Goal: Information Seeking & Learning: Learn about a topic

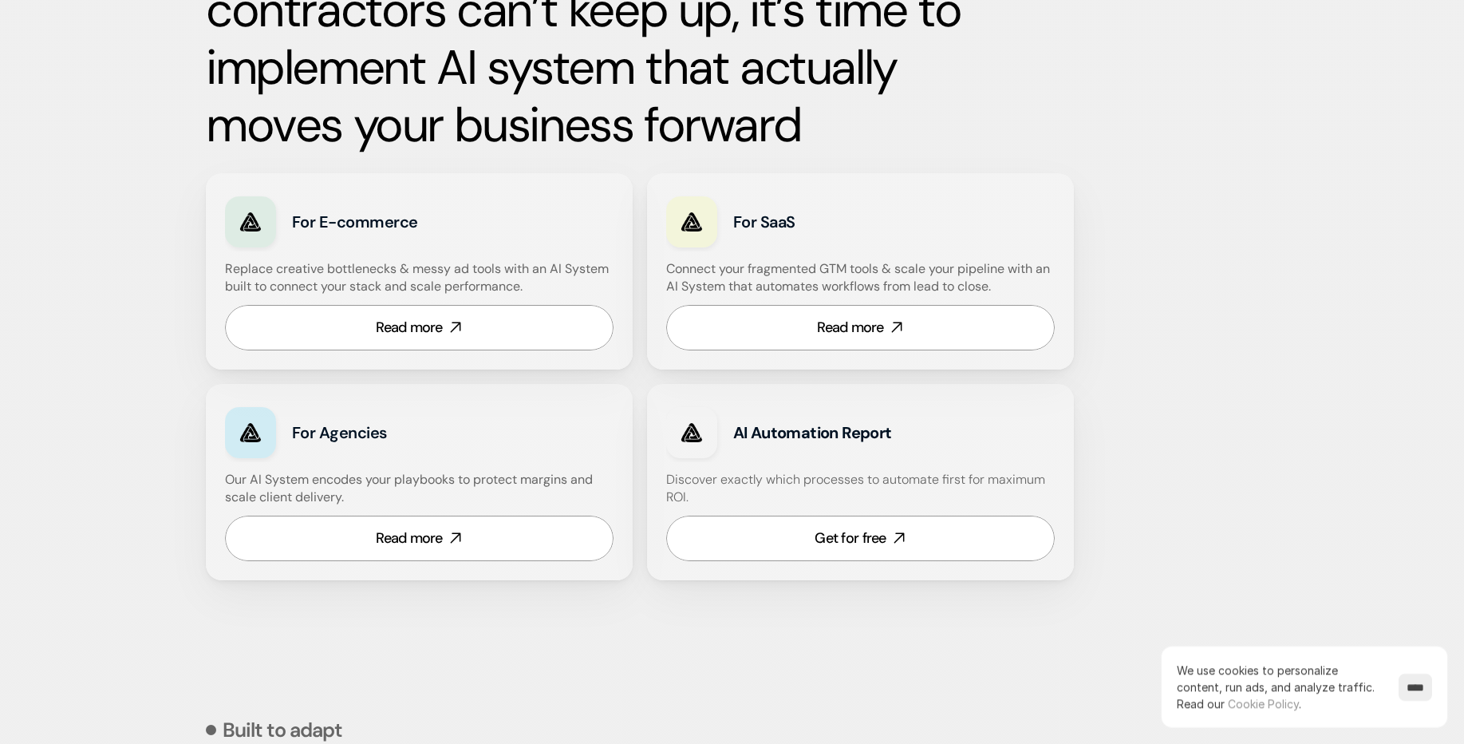
scroll to position [862, 0]
click at [478, 202] on div "For E-commerce" at bounding box center [419, 220] width 389 height 59
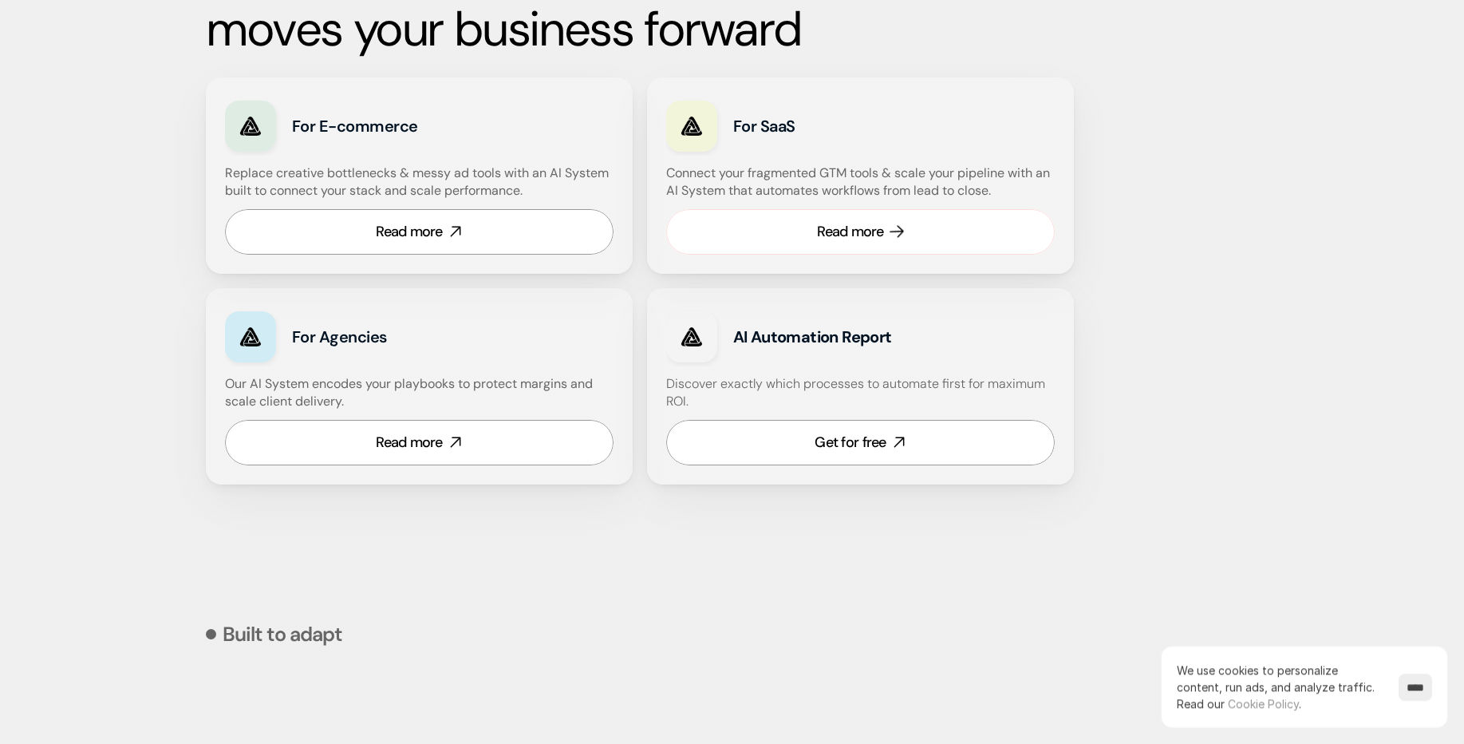
scroll to position [958, 0]
click at [800, 230] on link "Read more" at bounding box center [860, 229] width 389 height 45
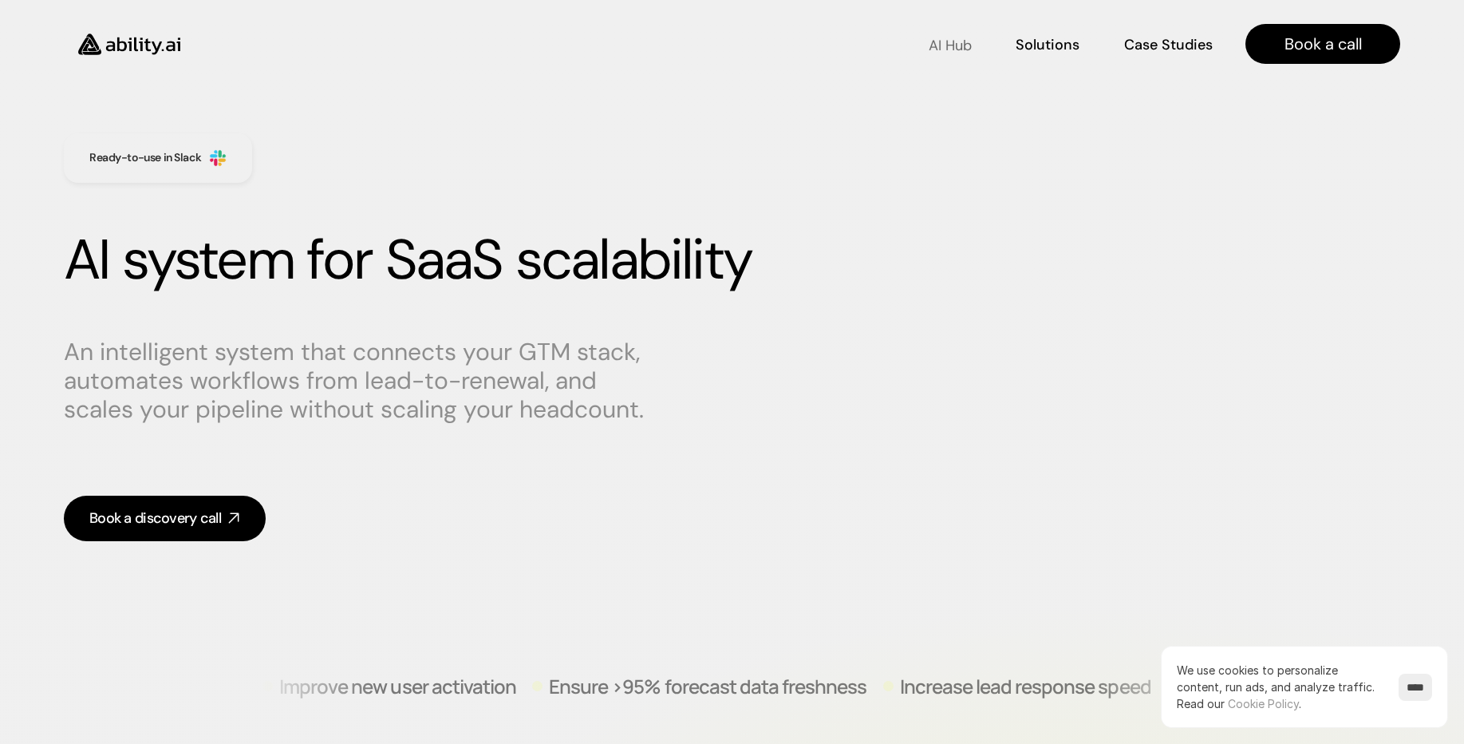
click at [957, 47] on p "AI Hub" at bounding box center [950, 46] width 43 height 20
